Goal: Information Seeking & Learning: Learn about a topic

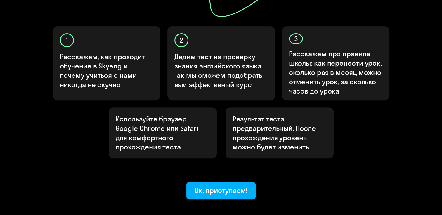
scroll to position [204, 0]
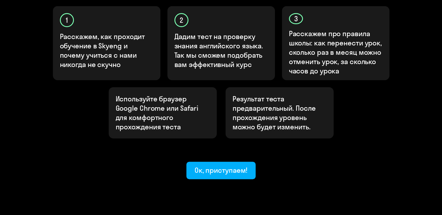
drag, startPoint x: 197, startPoint y: 151, endPoint x: 203, endPoint y: 153, distance: 5.6
click at [197, 166] on div "Ок, приступаем!" at bounding box center [220, 170] width 53 height 9
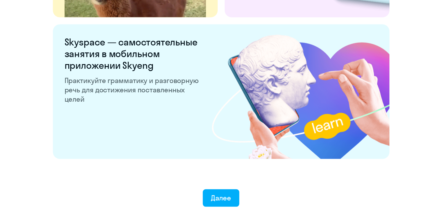
scroll to position [1137, 0]
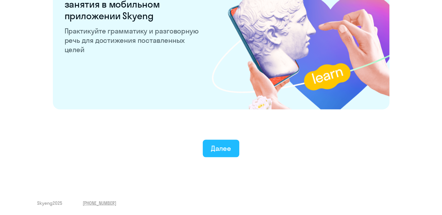
click at [216, 145] on div "Далее" at bounding box center [221, 148] width 20 height 9
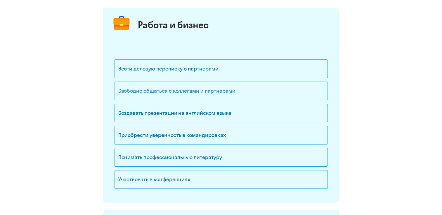
scroll to position [58, 0]
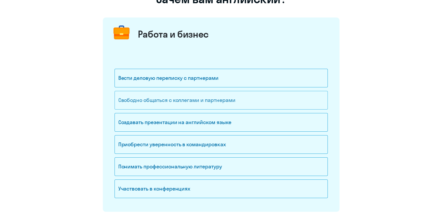
click at [163, 105] on div "Свободно общаться с коллегами и партнерами" at bounding box center [220, 100] width 213 height 19
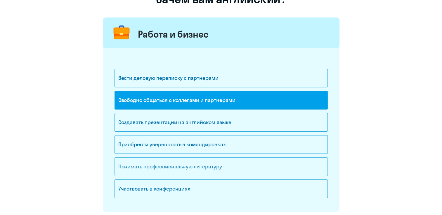
scroll to position [175, 0]
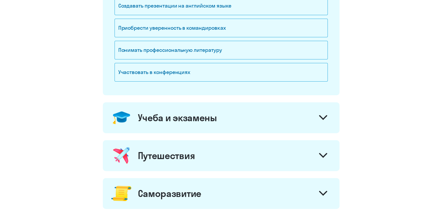
click at [227, 124] on div "Учеба и экзамены" at bounding box center [221, 117] width 236 height 31
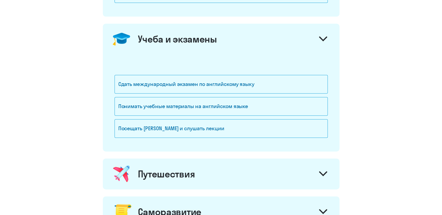
scroll to position [263, 0]
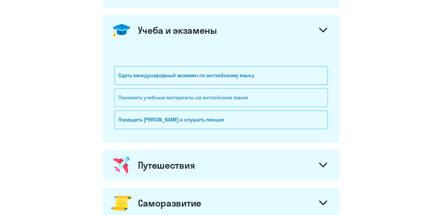
click at [177, 97] on div "Понимать учебные материалы на английском языке" at bounding box center [220, 97] width 213 height 19
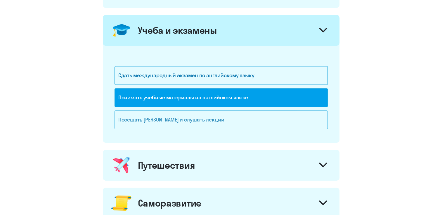
click at [170, 122] on div "Посещать [PERSON_NAME] и слушать лекции" at bounding box center [220, 120] width 213 height 19
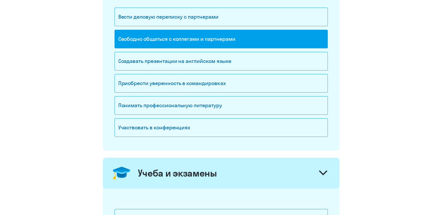
scroll to position [58, 0]
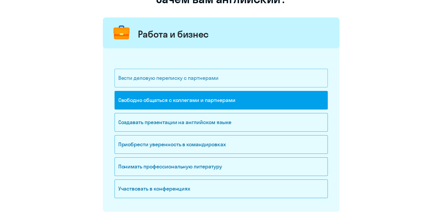
click at [190, 85] on div "Вести деловую переписку с партнерами" at bounding box center [220, 78] width 213 height 19
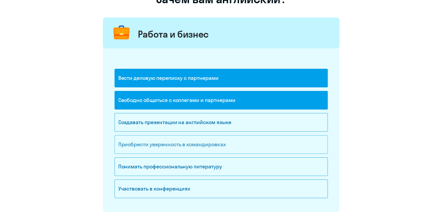
click at [183, 143] on div "Приобрести уверенность в командировках" at bounding box center [220, 144] width 213 height 19
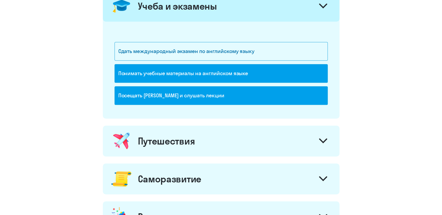
scroll to position [321, 0]
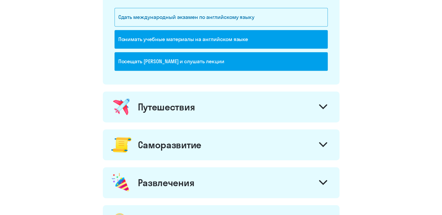
drag, startPoint x: 174, startPoint y: 108, endPoint x: 169, endPoint y: 114, distance: 7.9
click at [174, 108] on div "Путешествия" at bounding box center [166, 107] width 57 height 12
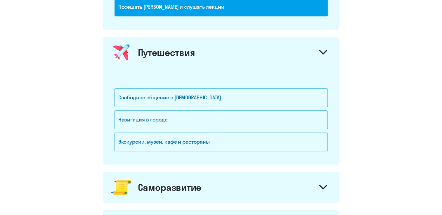
scroll to position [379, 0]
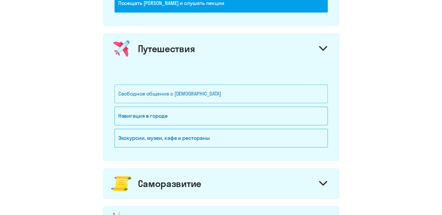
click at [198, 94] on div "Свободное общение с [DEMOGRAPHIC_DATA]" at bounding box center [220, 94] width 213 height 19
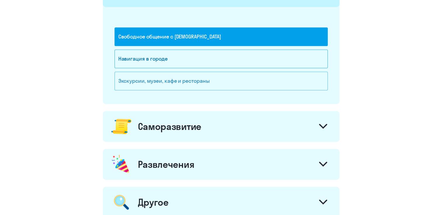
scroll to position [438, 0]
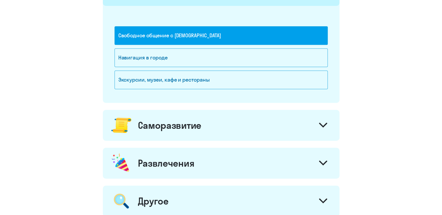
click at [176, 126] on div "Саморазвитие" at bounding box center [169, 126] width 63 height 12
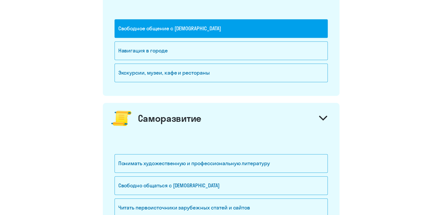
scroll to position [496, 0]
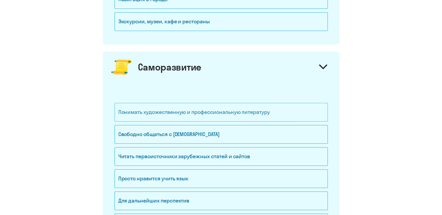
click at [178, 117] on div "Понимать художественную и профессиональную литературу" at bounding box center [220, 112] width 213 height 19
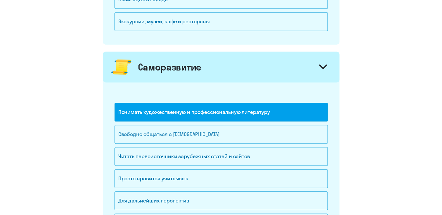
click at [172, 129] on div "Свободно общаться с [DEMOGRAPHIC_DATA]" at bounding box center [220, 134] width 213 height 19
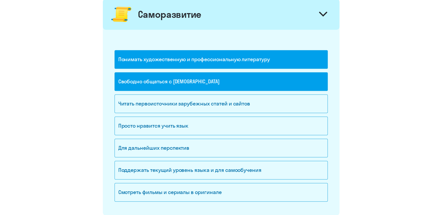
scroll to position [555, 0]
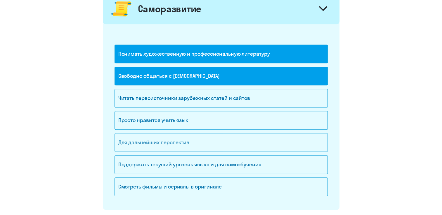
click at [213, 138] on div "Для дальнейших перспектив" at bounding box center [220, 142] width 213 height 19
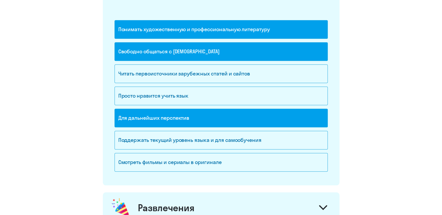
scroll to position [613, 0]
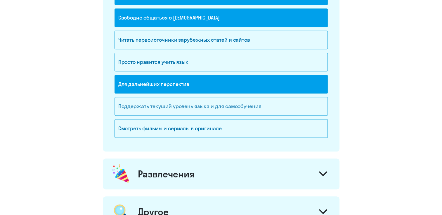
click at [257, 103] on div "Поддержать текущий уровень языка и для cамообучения" at bounding box center [220, 106] width 213 height 19
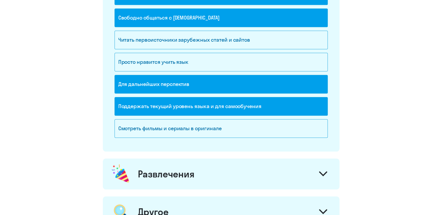
click at [231, 107] on div "Поддержать текущий уровень языка и для cамообучения" at bounding box center [220, 106] width 213 height 19
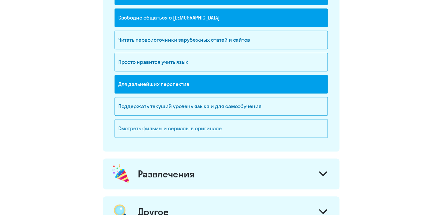
click at [213, 124] on div "Смотреть фильмы и сериалы в оригинале" at bounding box center [220, 128] width 213 height 19
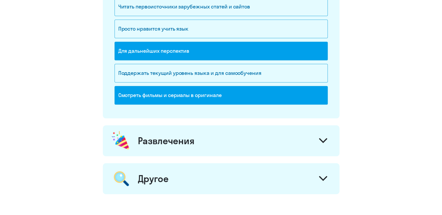
scroll to position [719, 0]
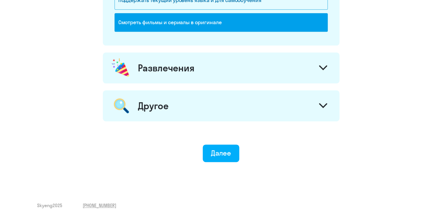
click at [148, 62] on div "Развлечения" at bounding box center [166, 68] width 57 height 12
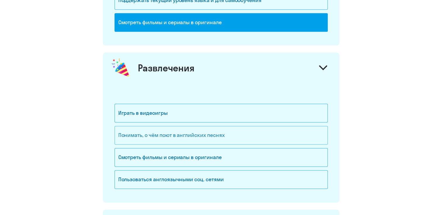
click at [175, 139] on div "Понимать, о чём поют в английских песнях" at bounding box center [220, 135] width 213 height 19
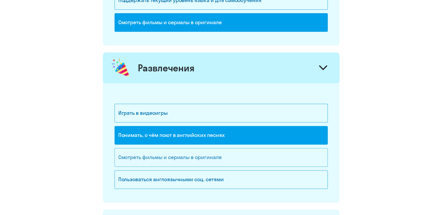
click at [197, 153] on div "Смотреть фильмы и сериалы в оригинале" at bounding box center [220, 157] width 213 height 19
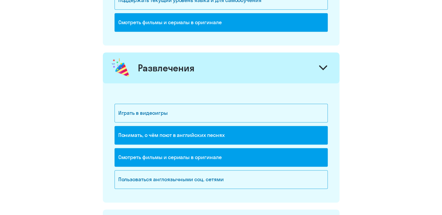
scroll to position [778, 0]
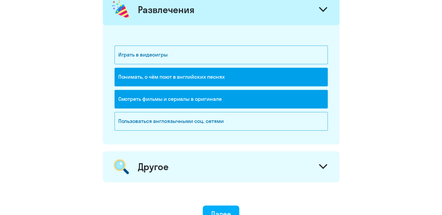
click at [198, 151] on div "Другое" at bounding box center [221, 166] width 236 height 31
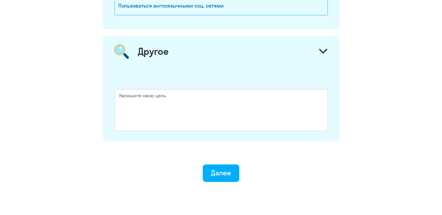
scroll to position [894, 0]
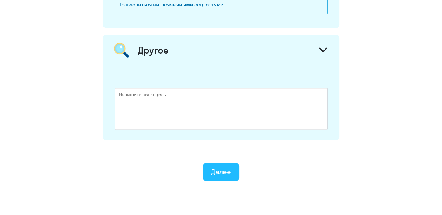
click at [218, 170] on div "Далее" at bounding box center [221, 171] width 20 height 9
